Goal: Ask a question

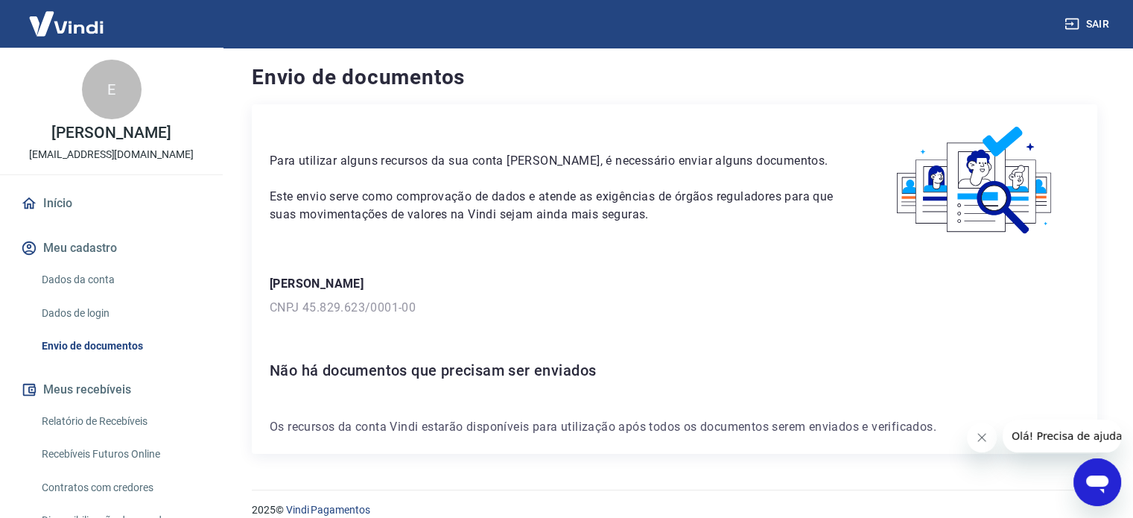
scroll to position [21, 0]
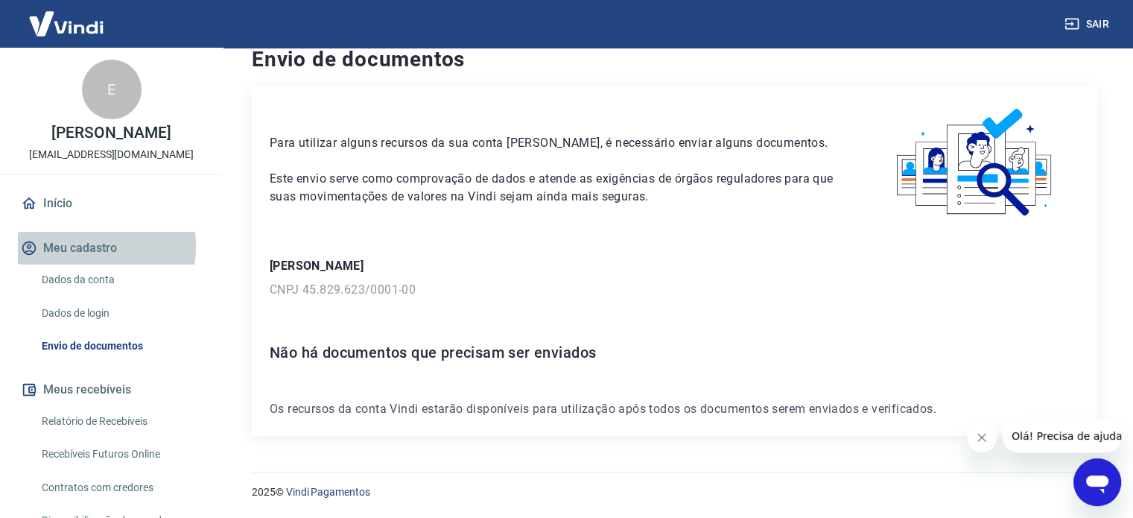
click at [74, 262] on button "Meu cadastro" at bounding box center [111, 248] width 187 height 33
click at [1092, 469] on icon "Abrir janela de mensagens" at bounding box center [1097, 482] width 27 height 27
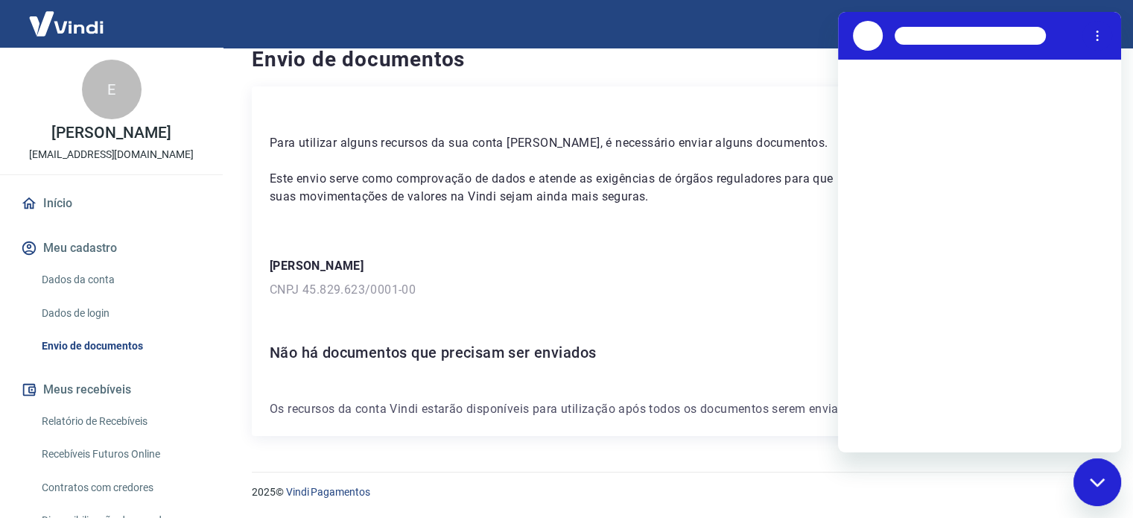
scroll to position [0, 0]
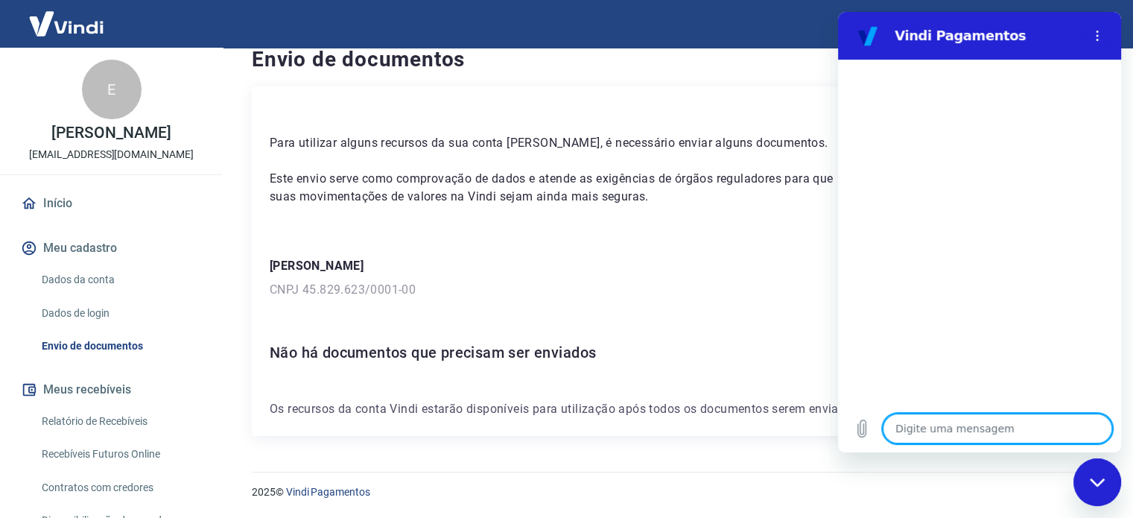
type textarea "b"
type textarea "x"
type textarea "bo"
type textarea "x"
type textarea "bom"
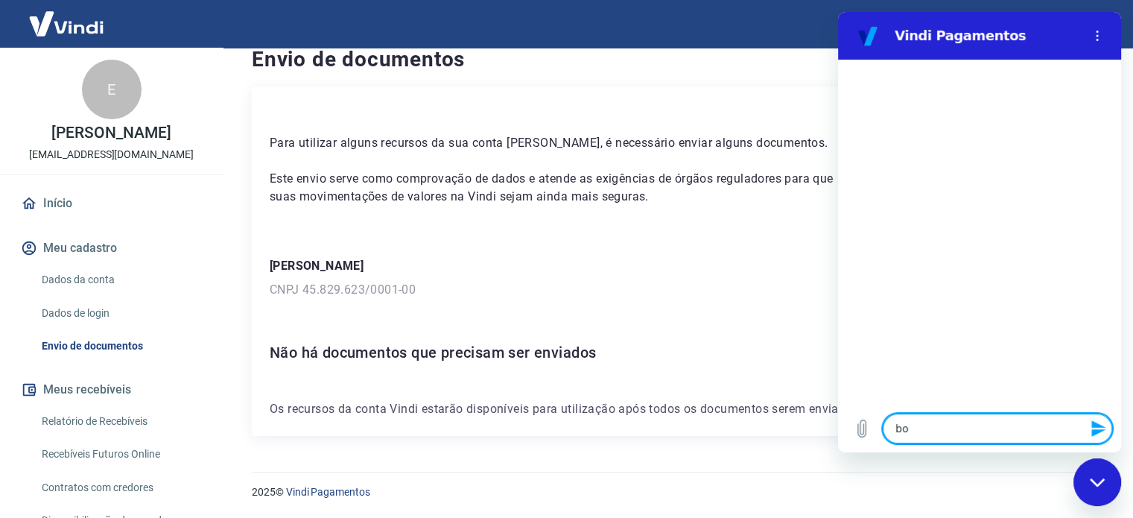
type textarea "x"
type textarea "bom"
type textarea "x"
type textarea "bom d"
type textarea "x"
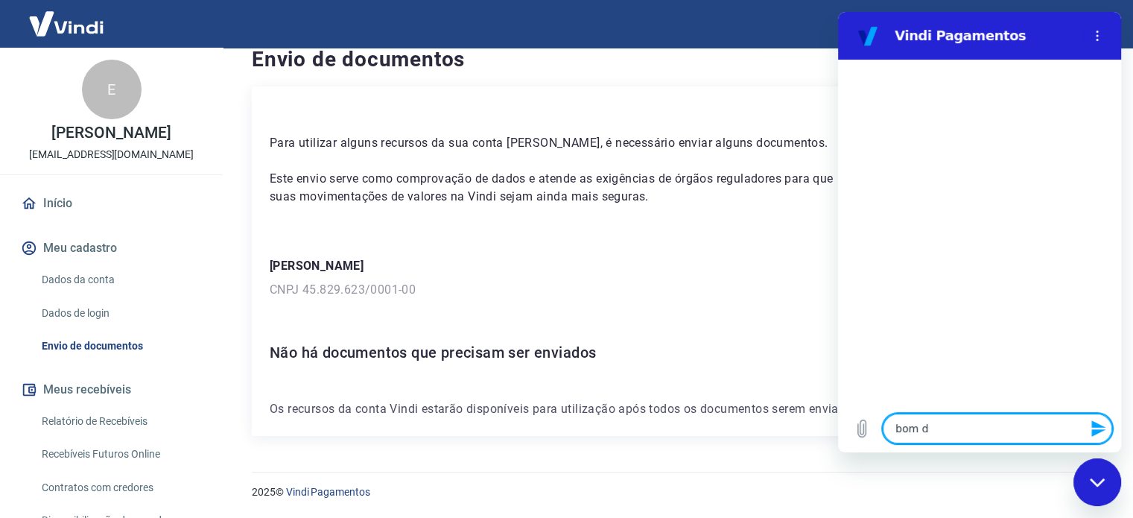
type textarea "bom di"
type textarea "x"
type textarea "bom dia"
type textarea "x"
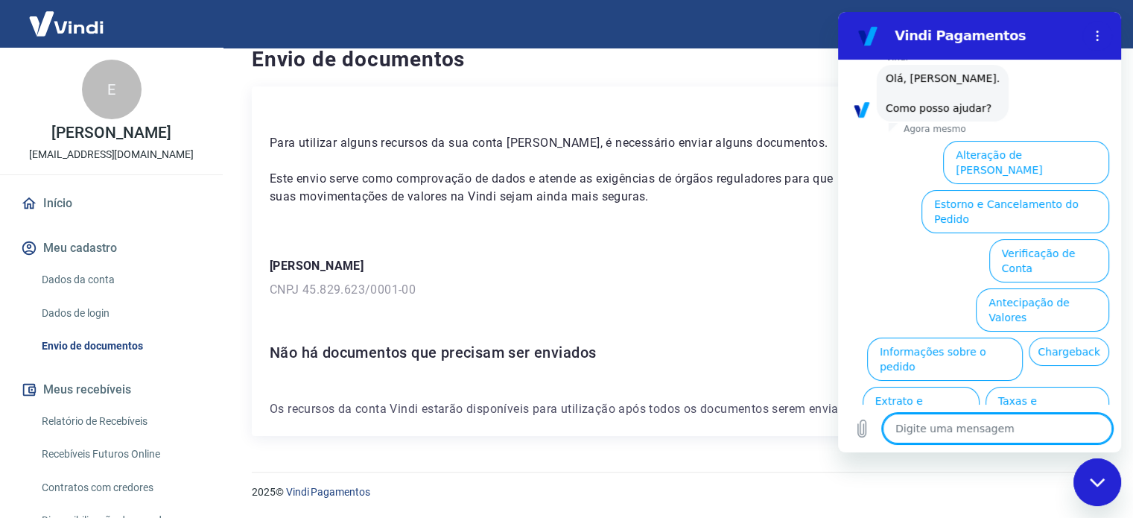
scroll to position [128, 0]
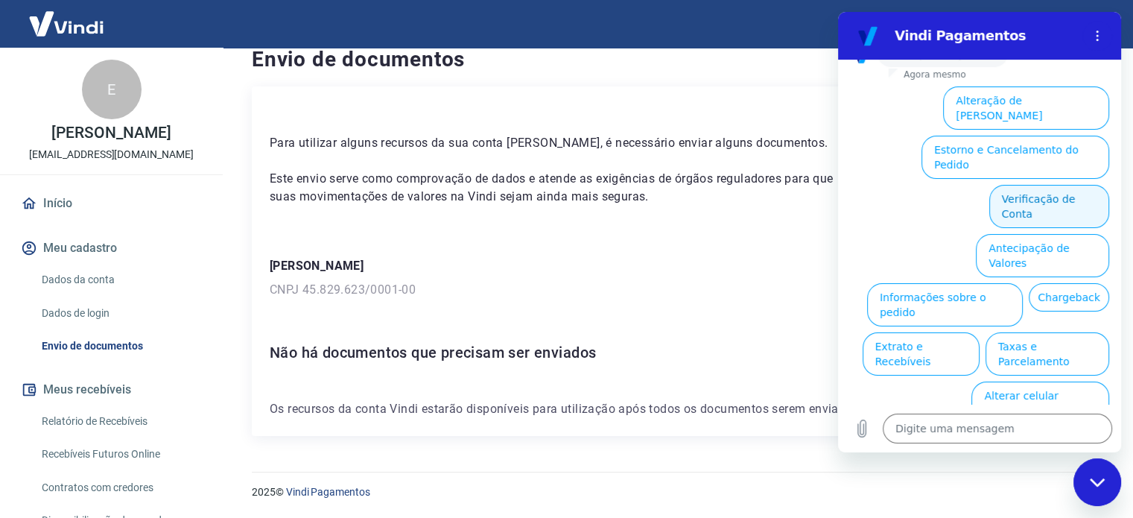
click at [1048, 186] on button "Verificação de Conta" at bounding box center [1049, 206] width 120 height 43
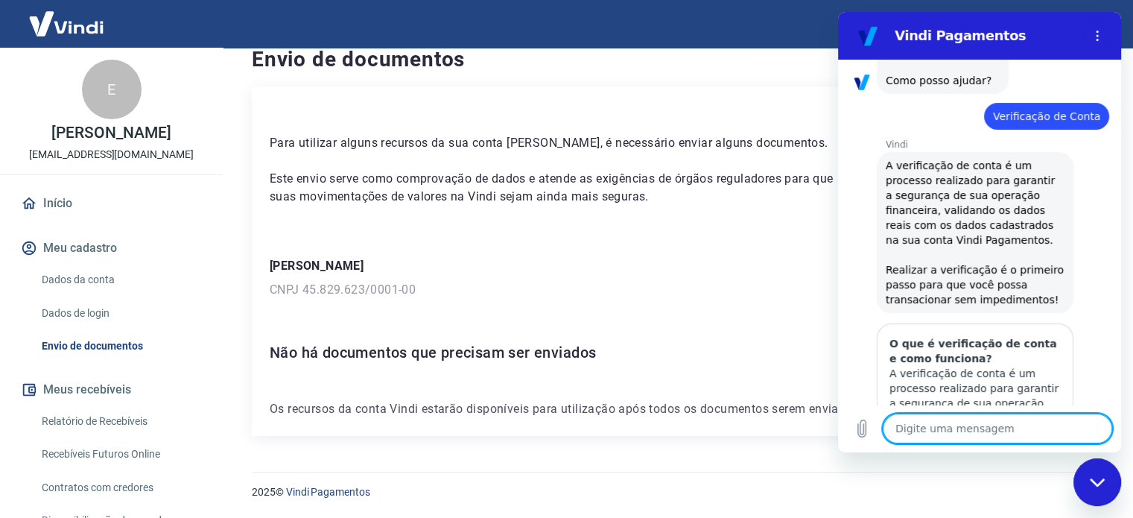
scroll to position [190, 0]
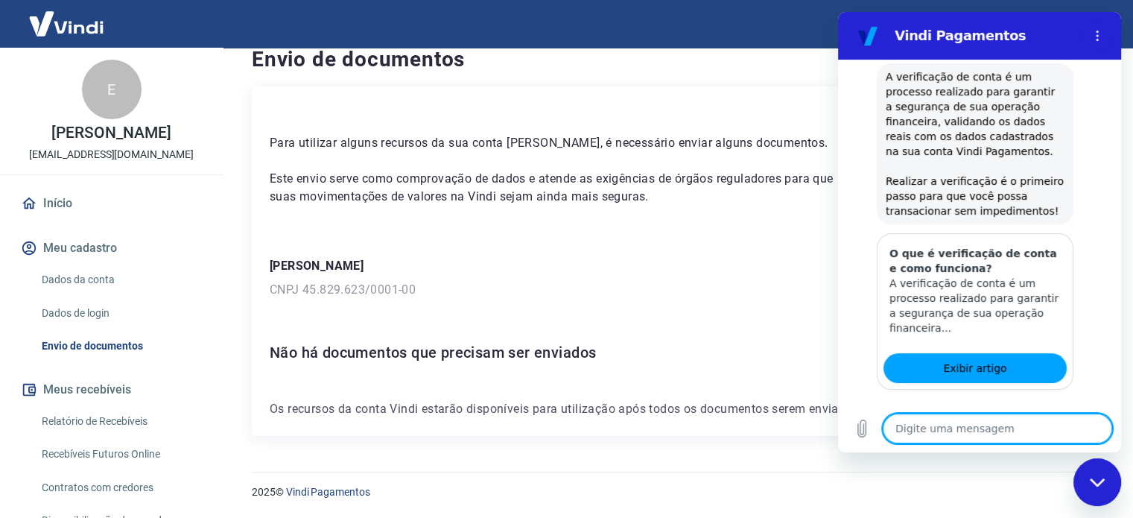
type textarea "x"
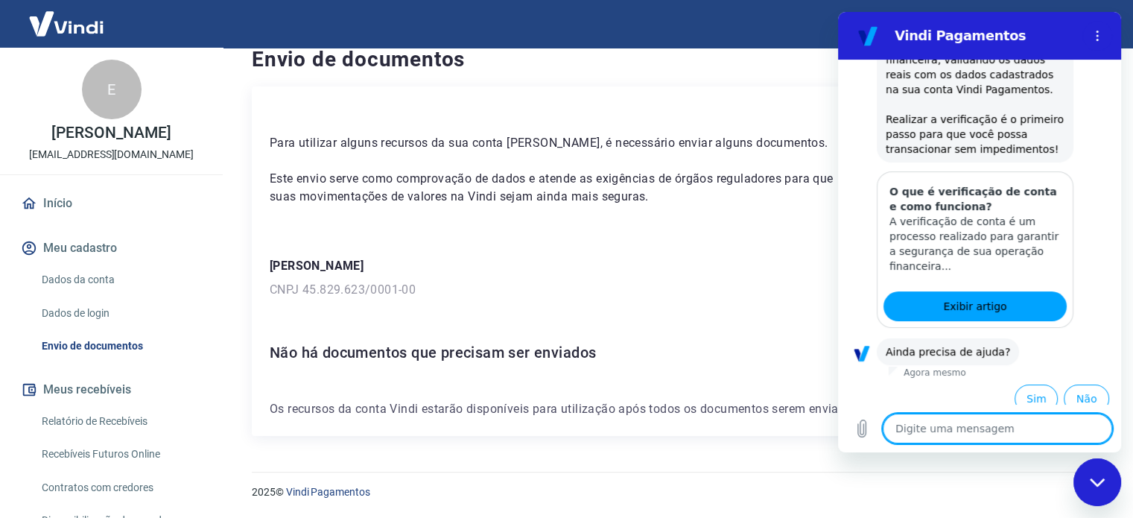
scroll to position [277, 0]
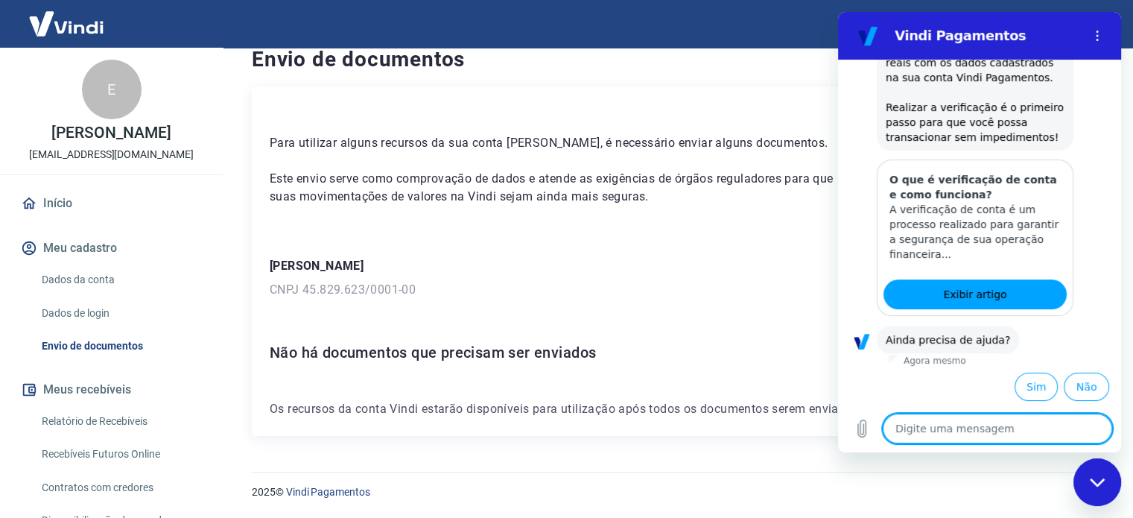
click at [706, 285] on p "CNPJ 45.829.623/0001-00" at bounding box center [675, 290] width 810 height 18
